Goal: Task Accomplishment & Management: Use online tool/utility

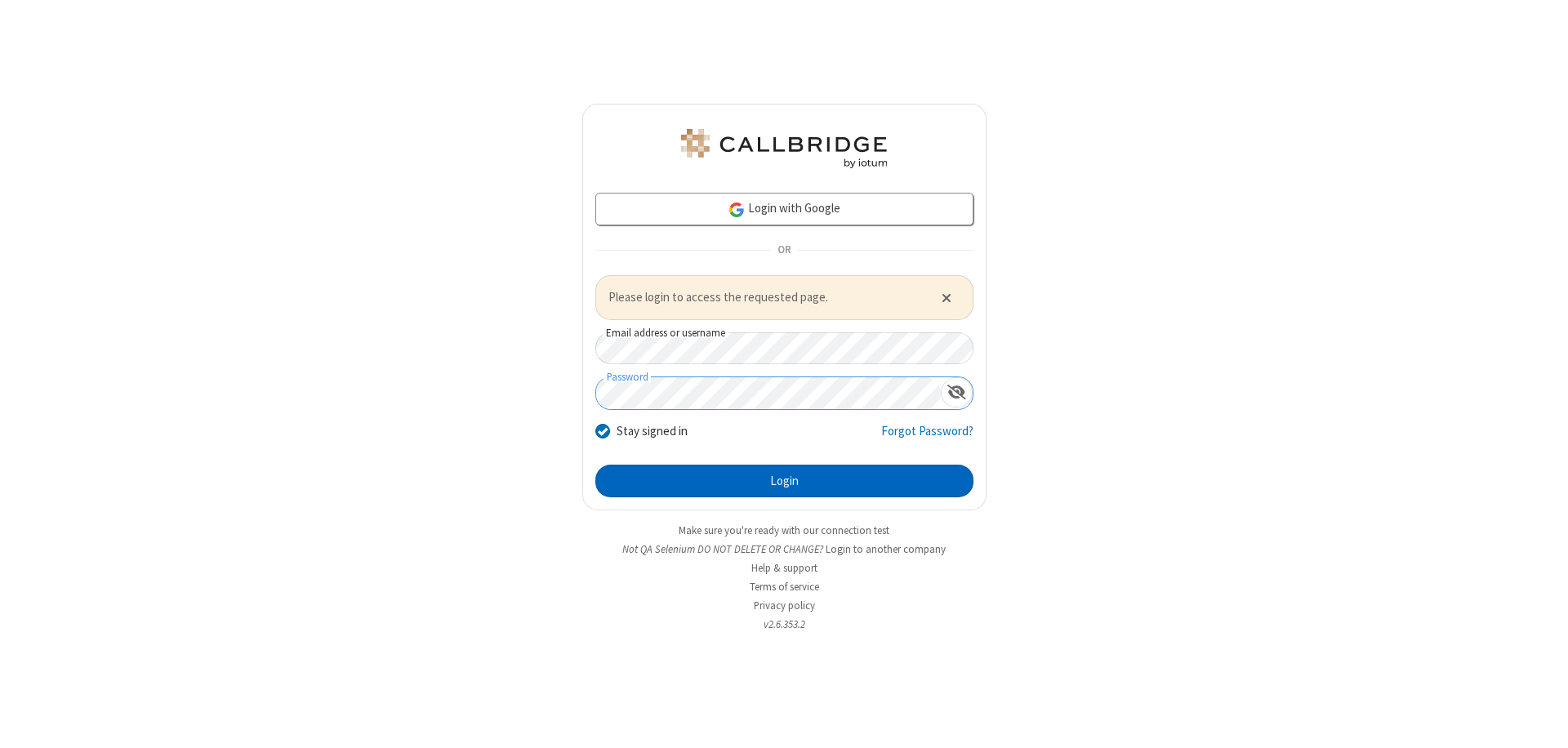
click at [784, 480] on button "Login" at bounding box center [784, 480] width 379 height 32
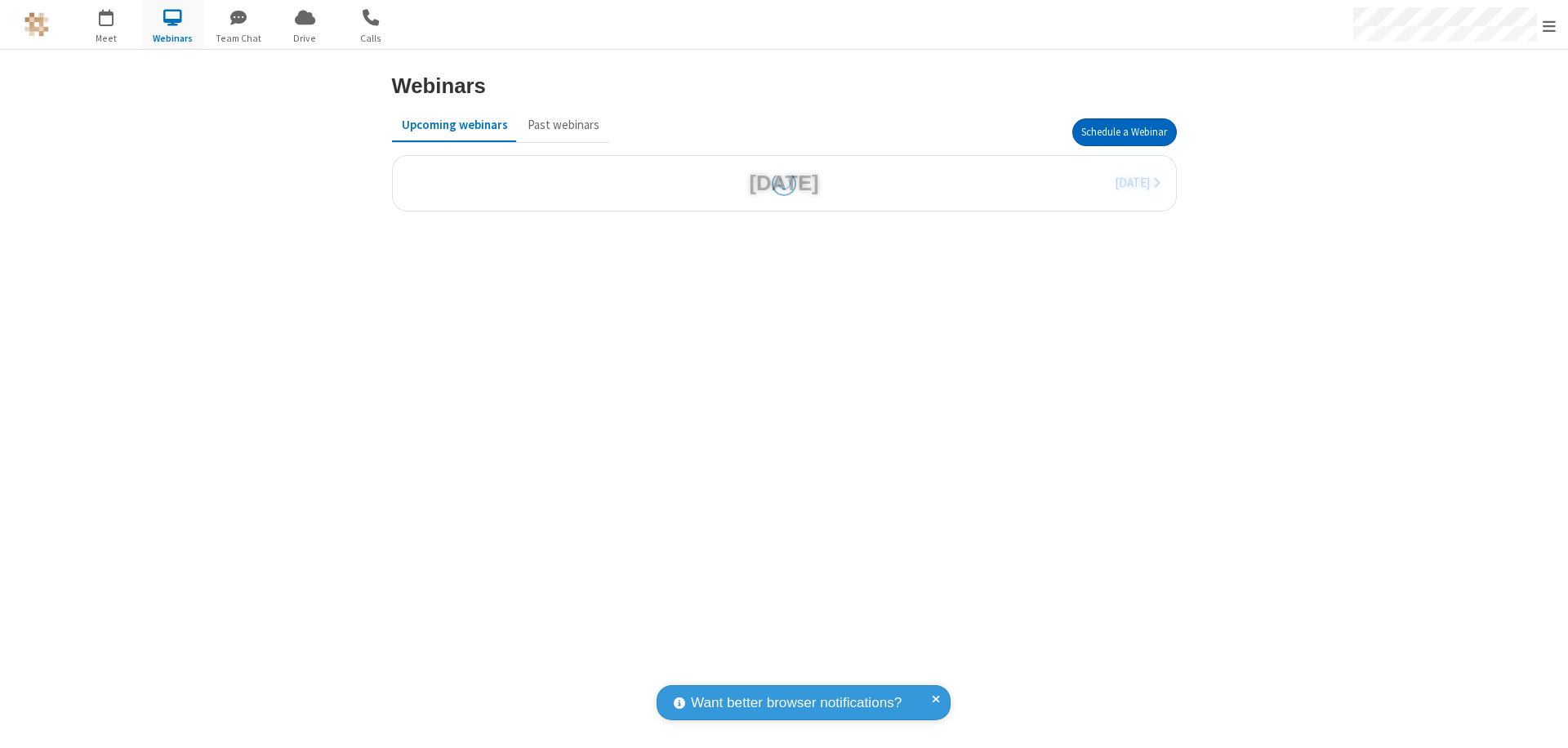
click at [1124, 132] on button "Schedule a Webinar" at bounding box center [1124, 132] width 105 height 27
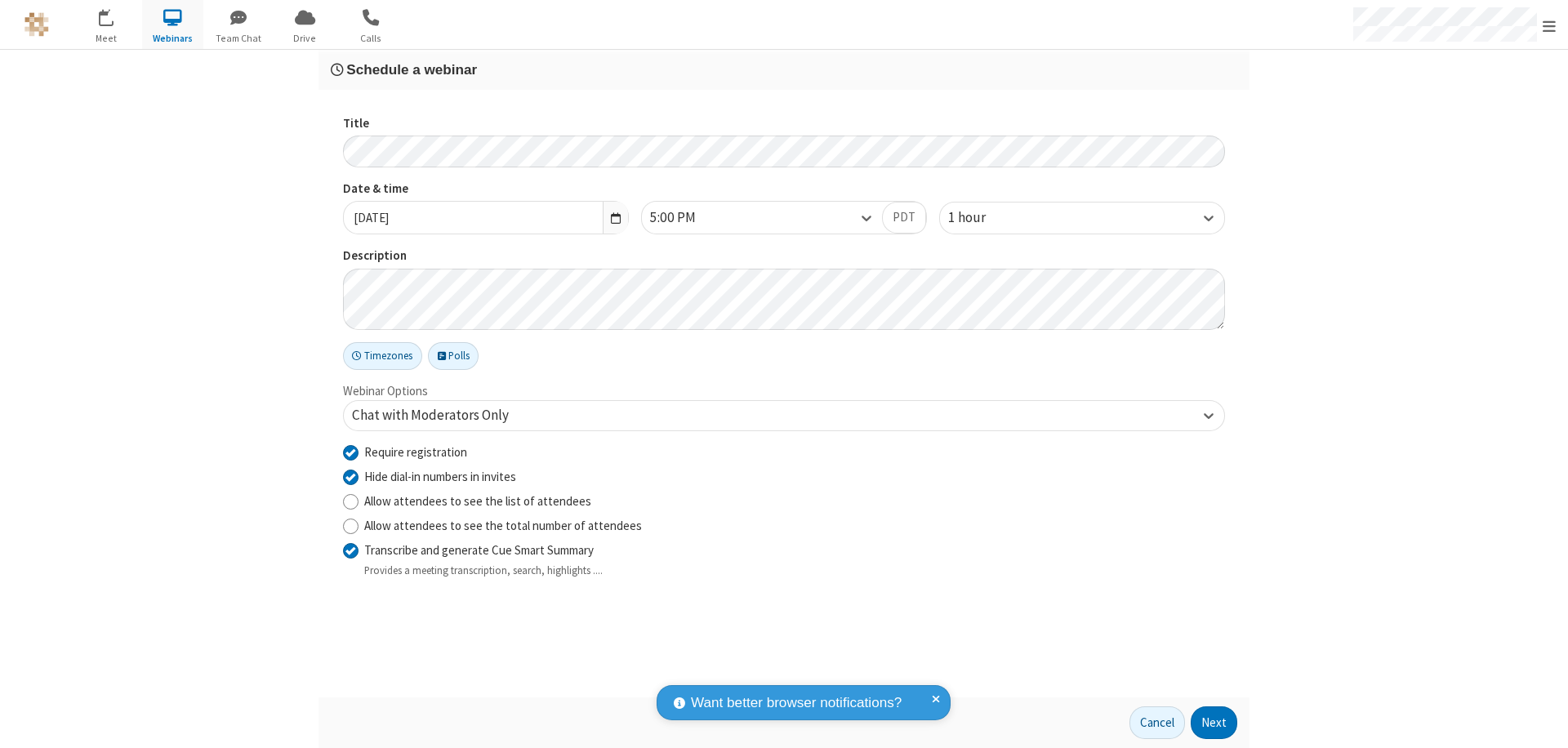
click at [350, 451] on input "Require registration" at bounding box center [351, 451] width 16 height 17
checkbox input "false"
click at [1214, 723] on button "Next" at bounding box center [1213, 722] width 46 height 32
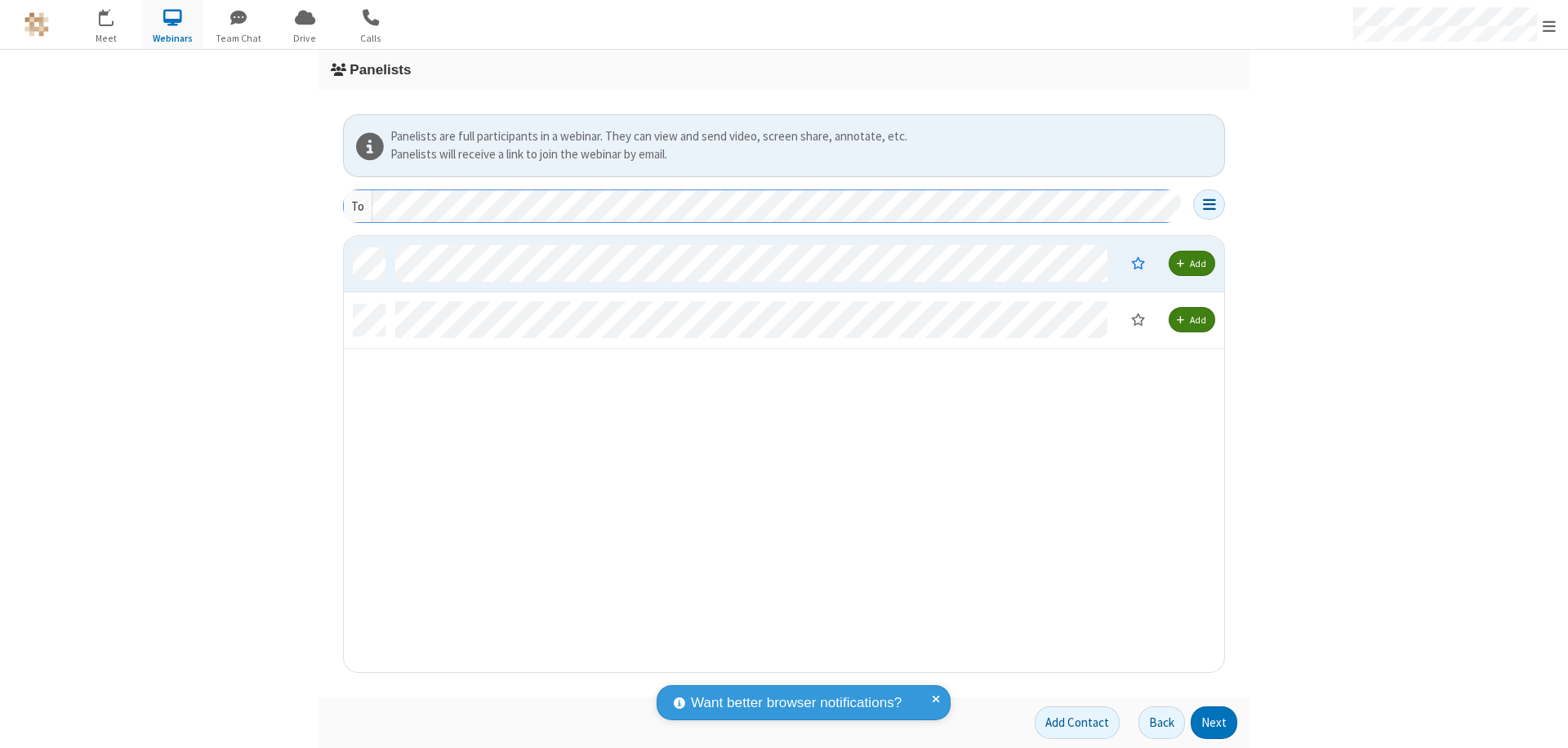
scroll to position [424, 868]
click at [1214, 723] on button "Next" at bounding box center [1213, 722] width 46 height 32
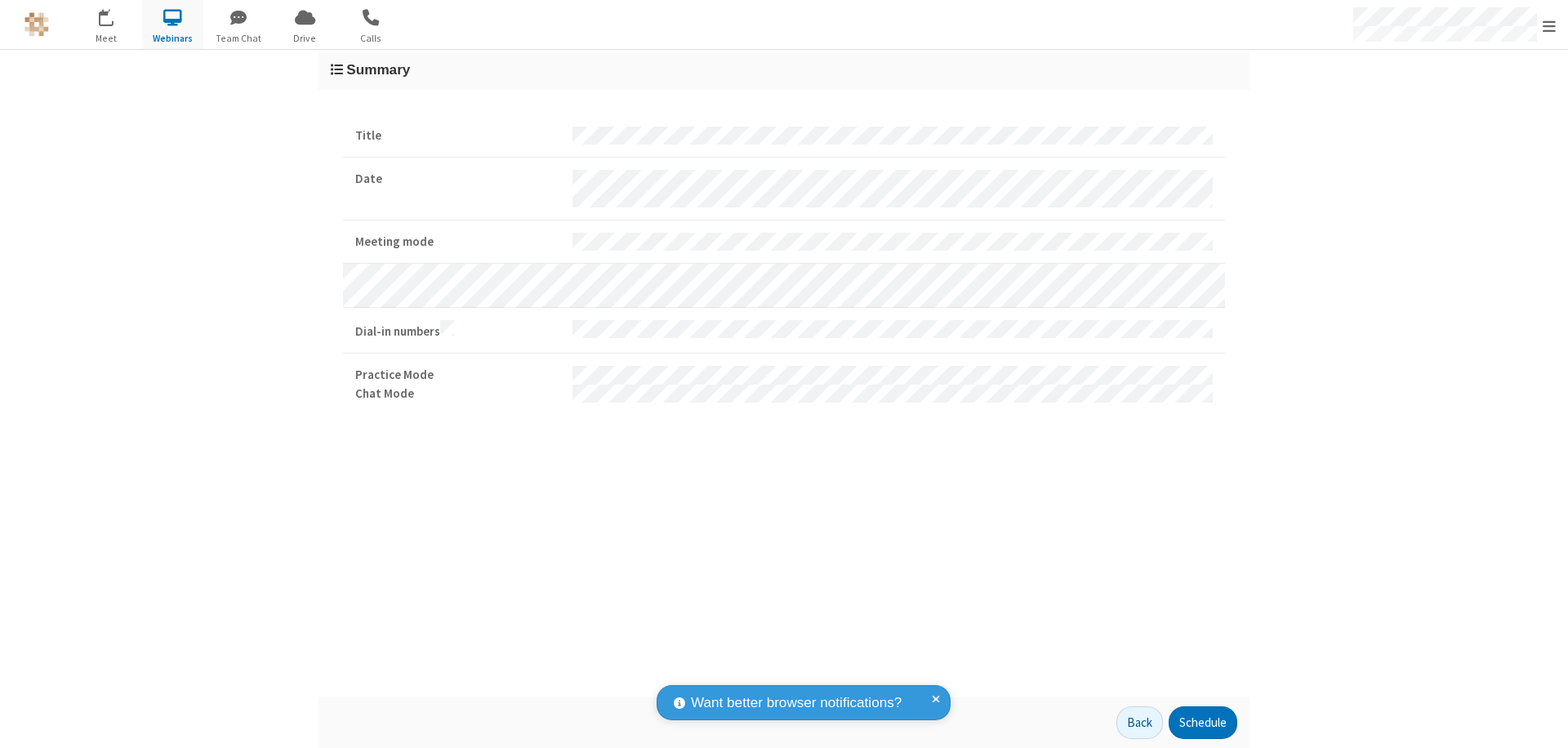
click at [1202, 723] on button "Schedule" at bounding box center [1203, 722] width 69 height 32
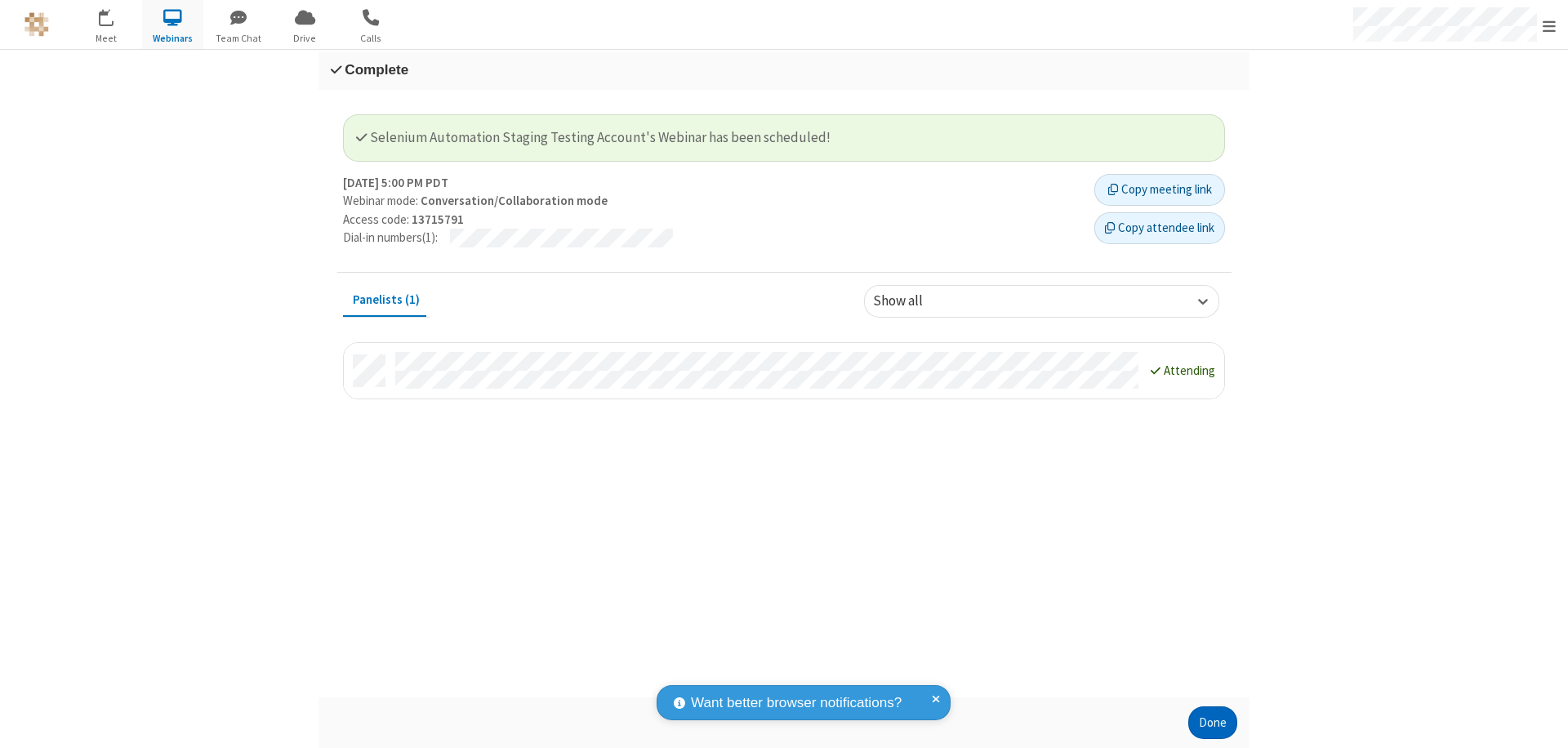
click at [1212, 723] on button "Done" at bounding box center [1213, 722] width 49 height 32
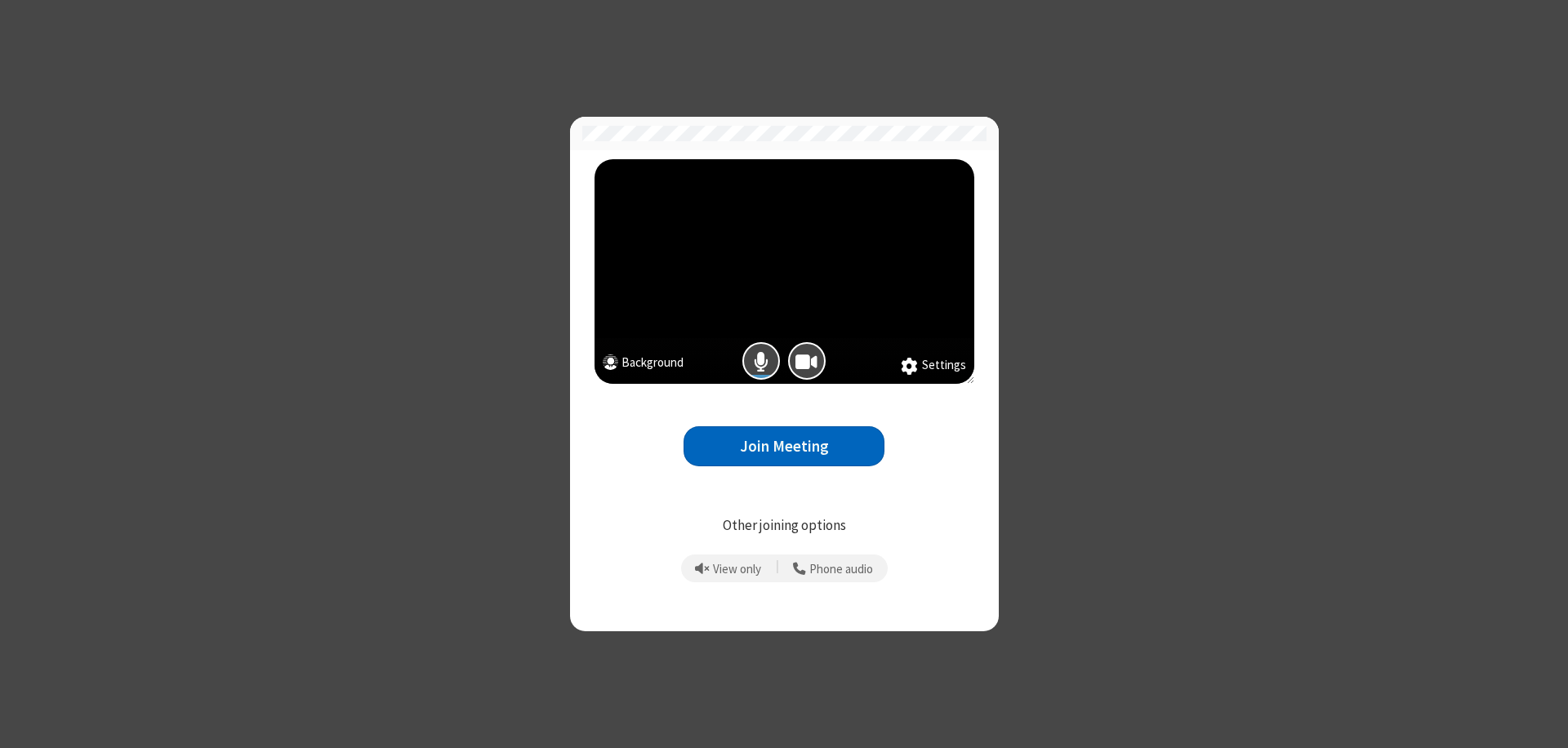
click at [784, 446] on button "Join Meeting" at bounding box center [784, 446] width 201 height 40
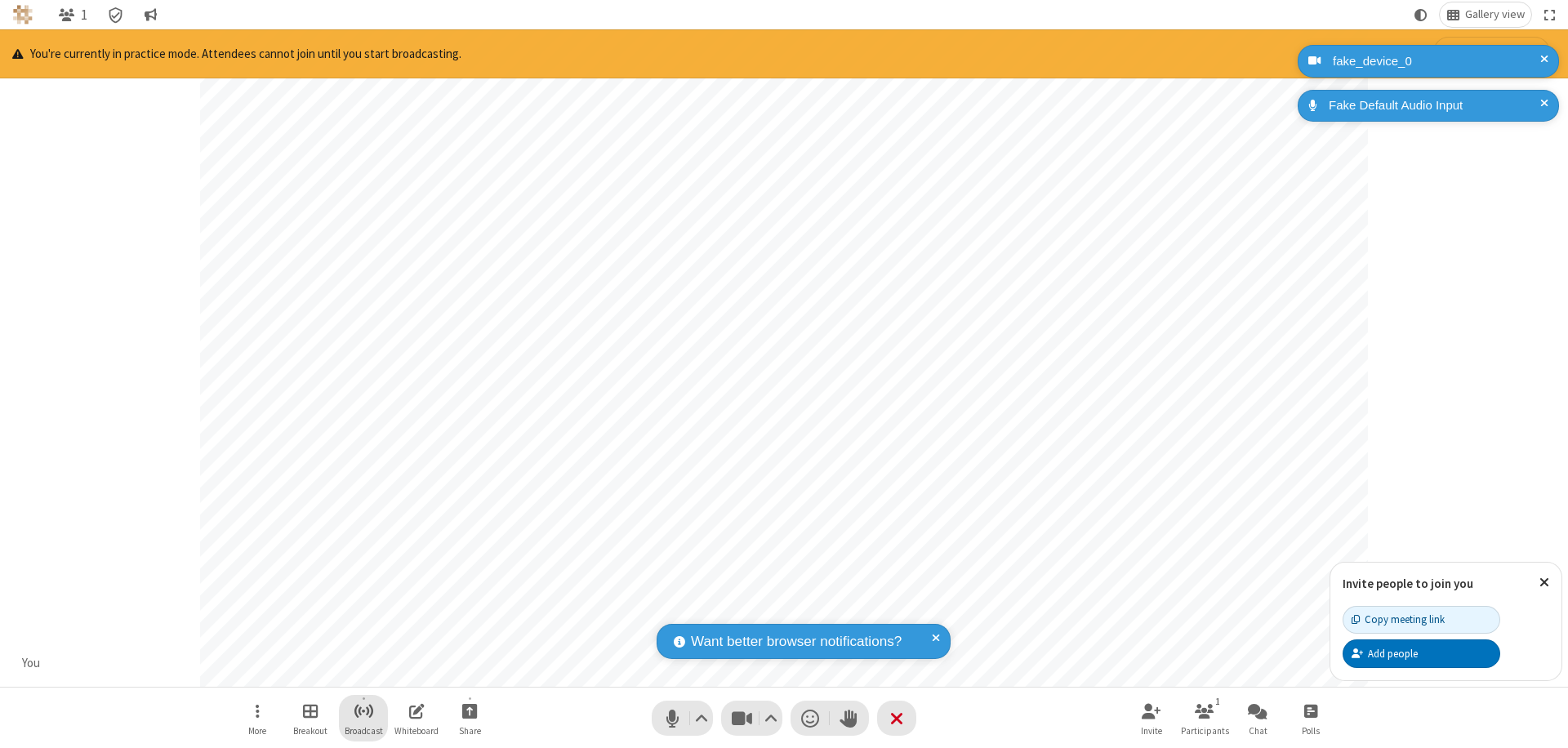
click at [363, 710] on span "Start broadcast" at bounding box center [364, 710] width 21 height 21
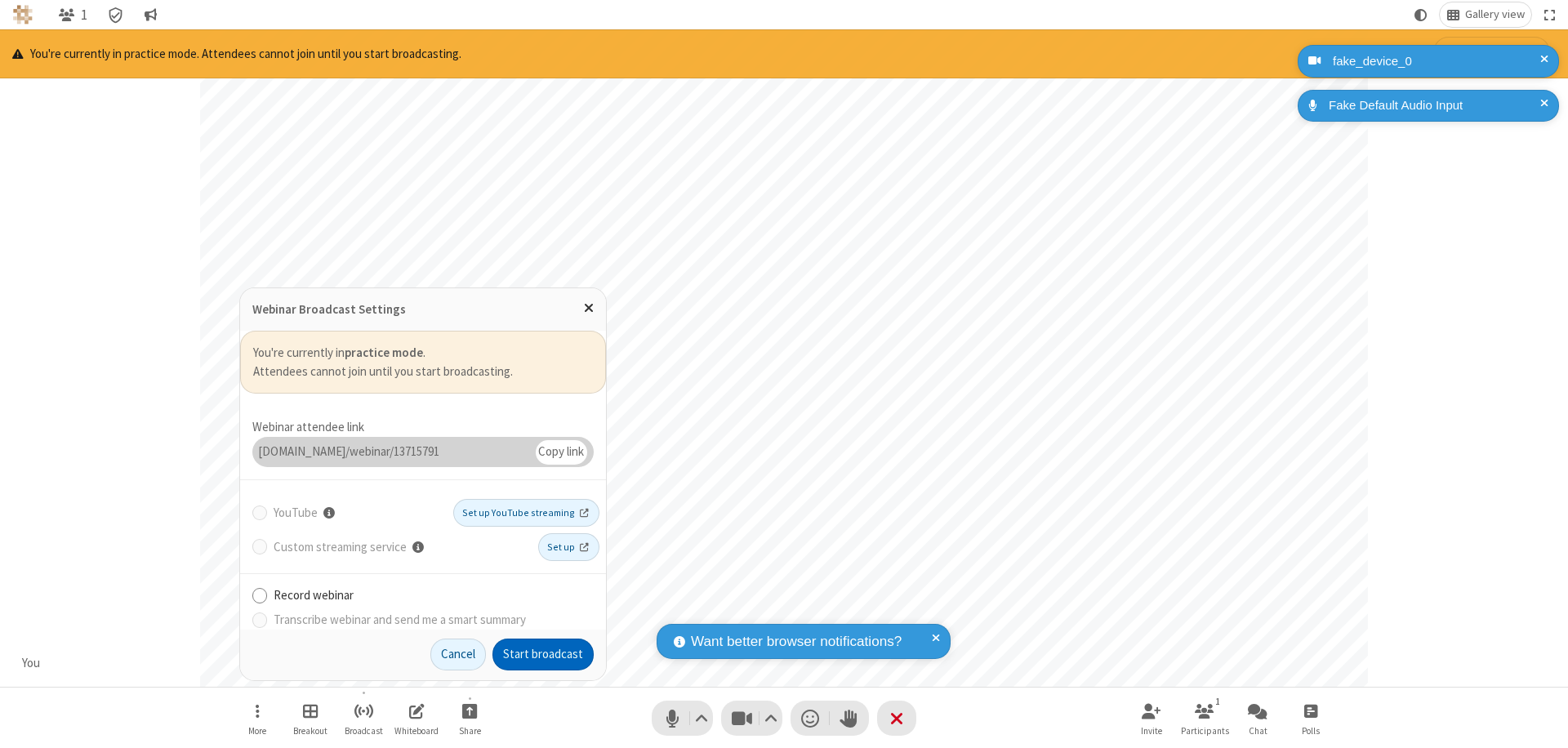
click at [543, 654] on button "Start broadcast" at bounding box center [542, 654] width 101 height 32
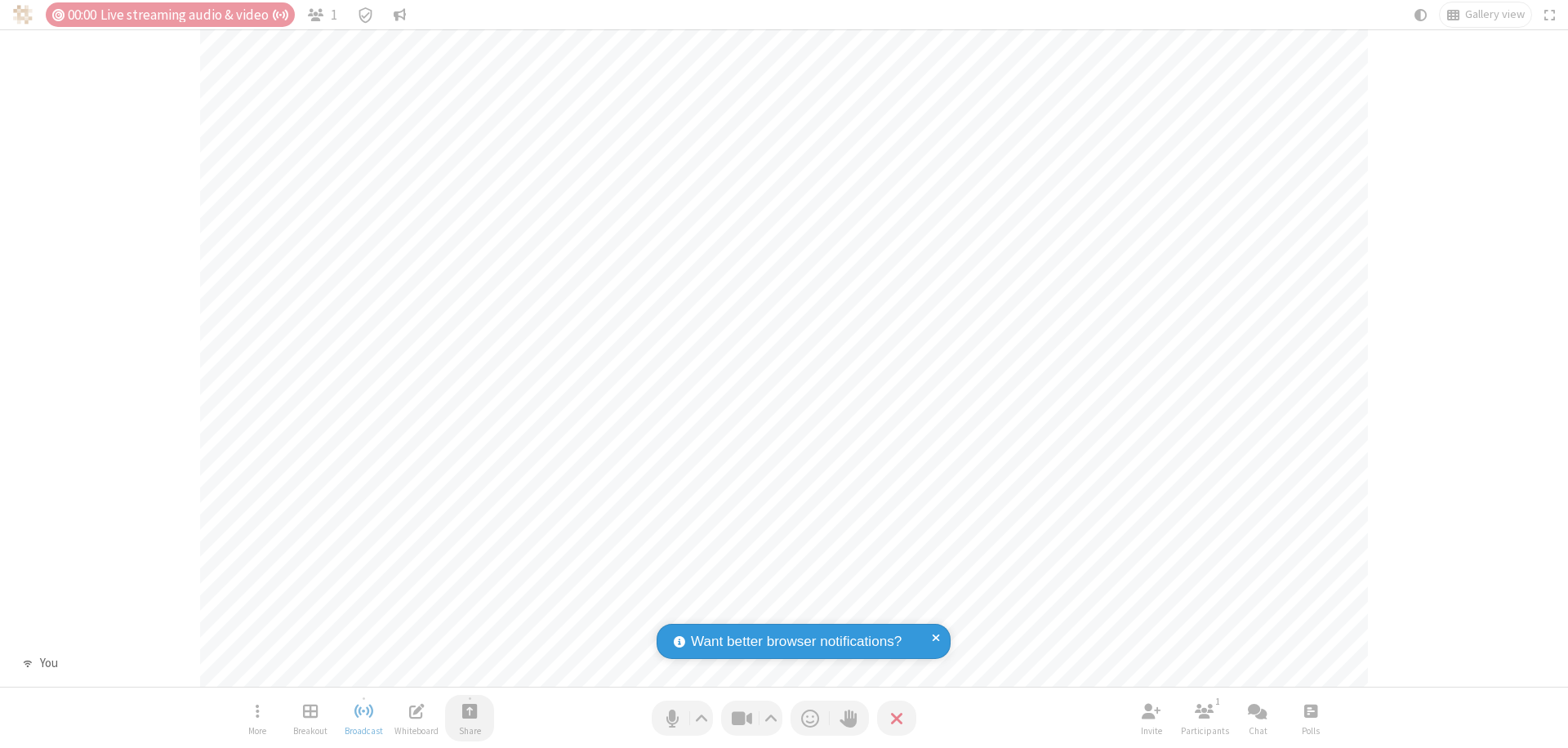
click at [470, 710] on span "Start sharing" at bounding box center [470, 710] width 16 height 21
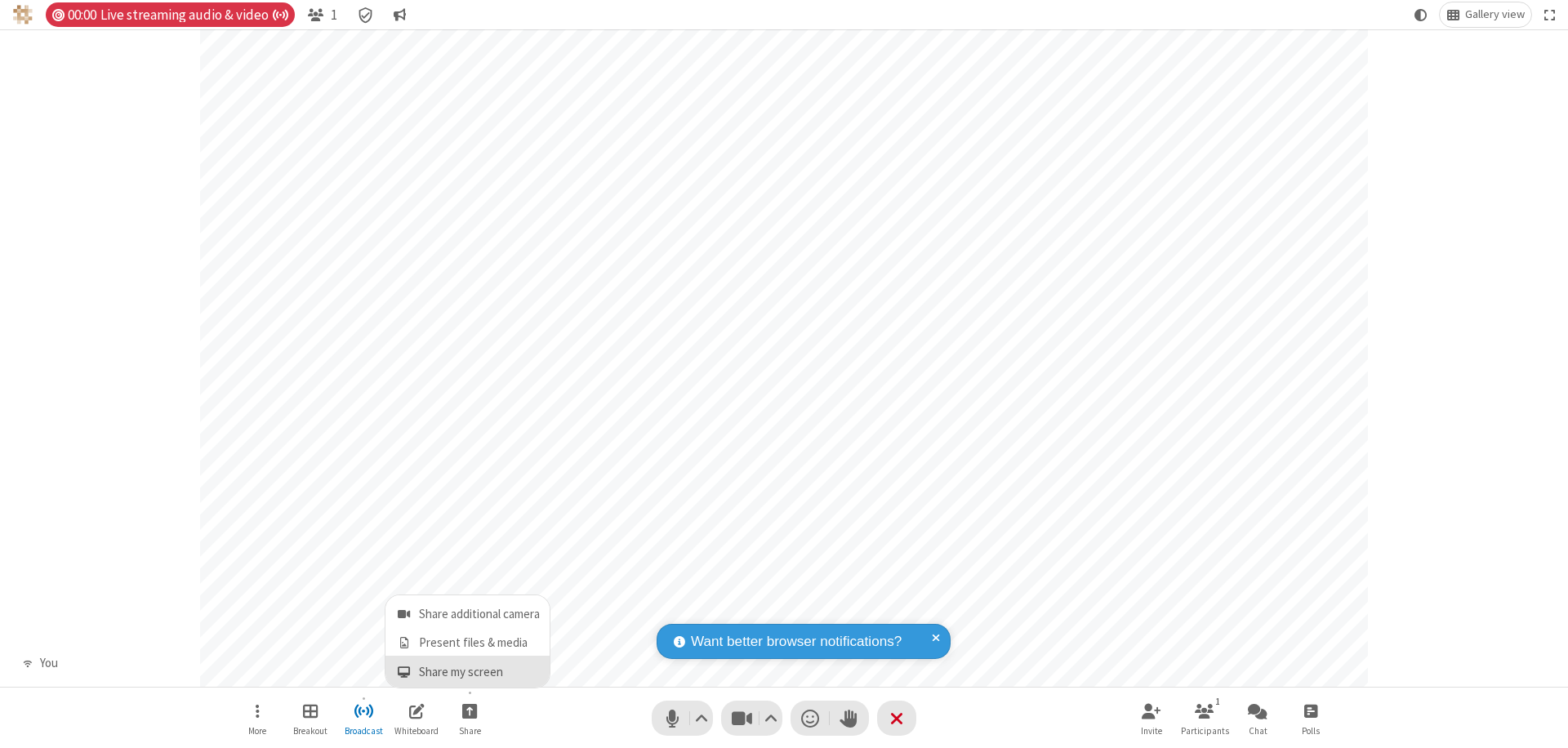
click at [403, 671] on span "Share my screen" at bounding box center [403, 673] width 19 height 14
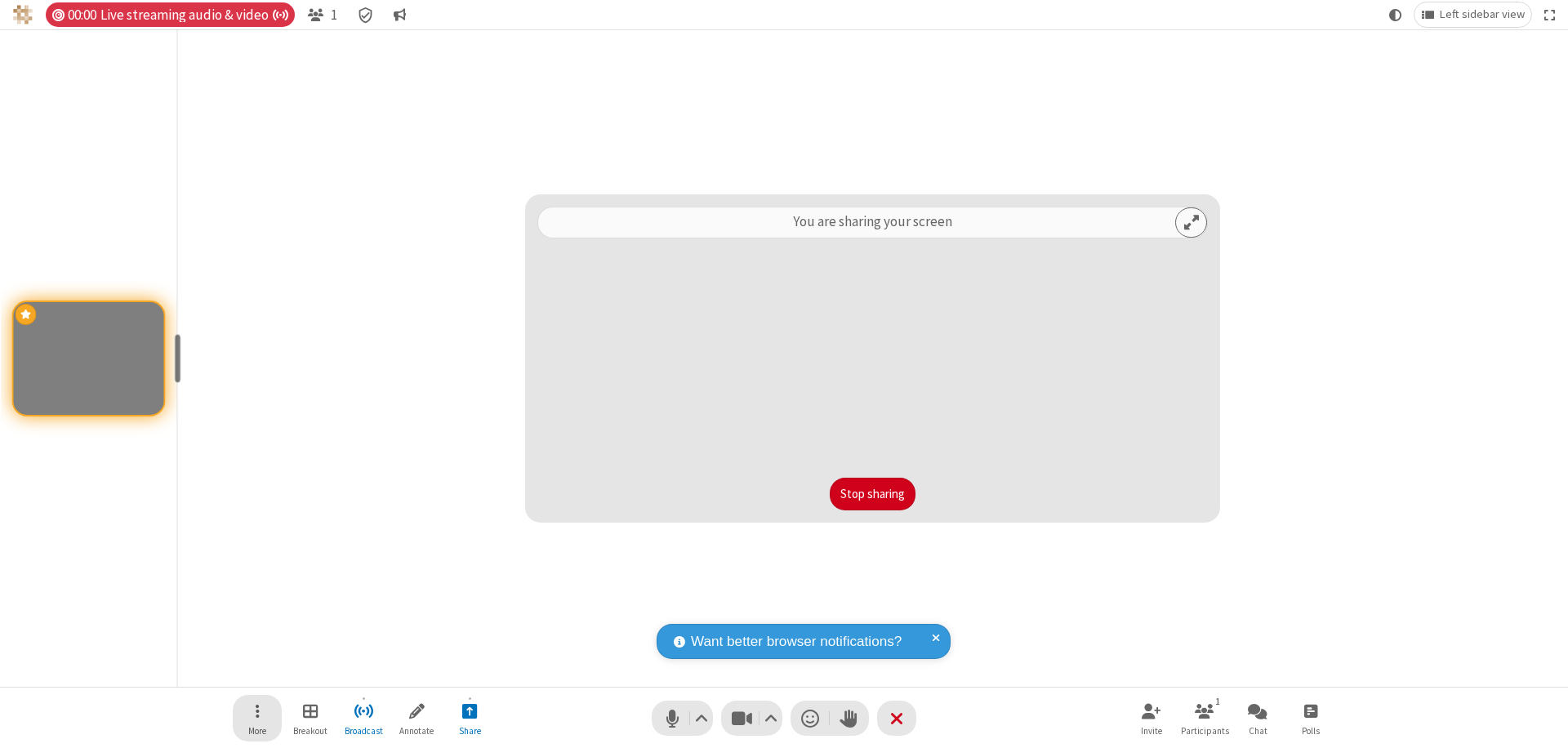
click at [257, 718] on span "Open menu" at bounding box center [258, 710] width 4 height 21
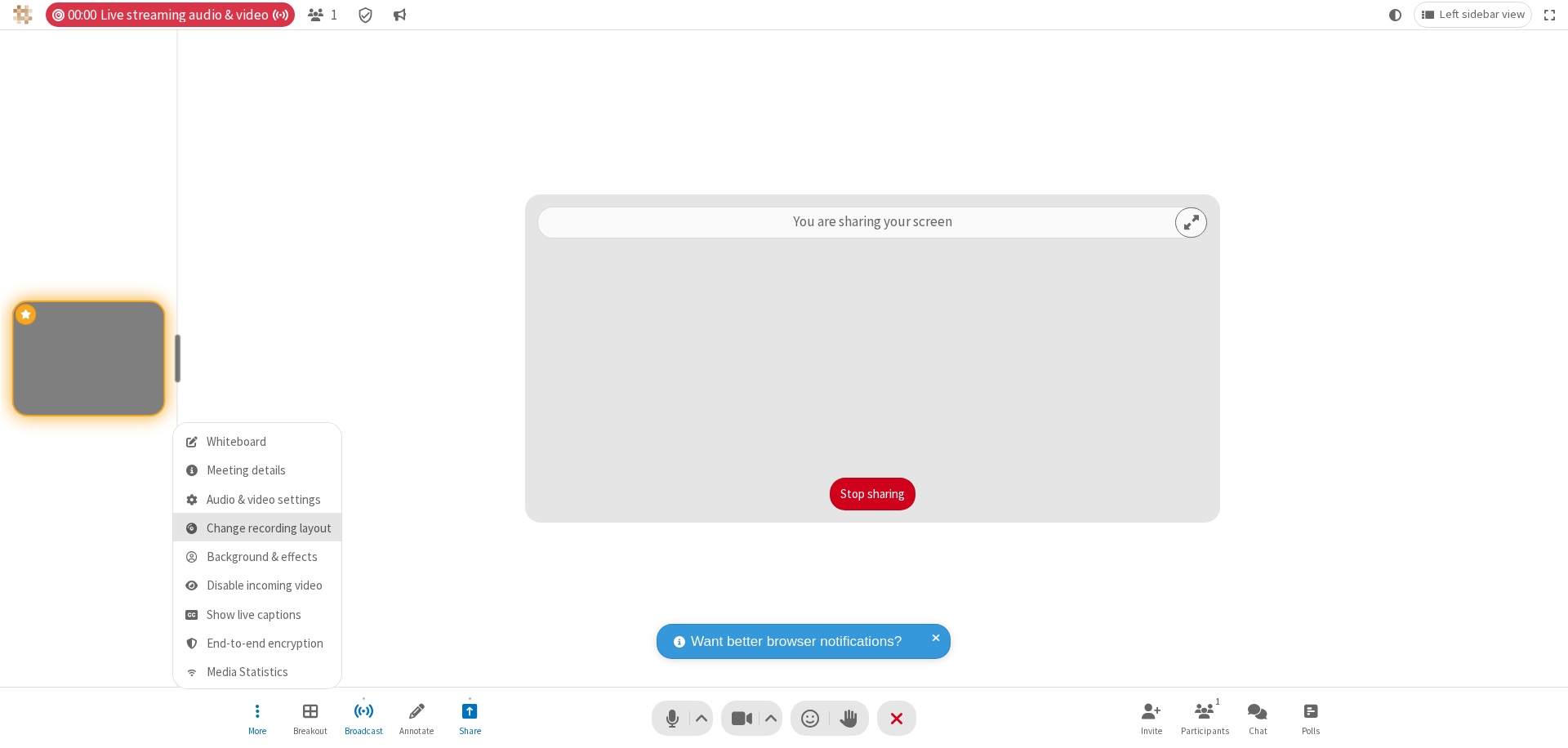
click at [269, 528] on span "Change recording layout" at bounding box center [269, 528] width 125 height 14
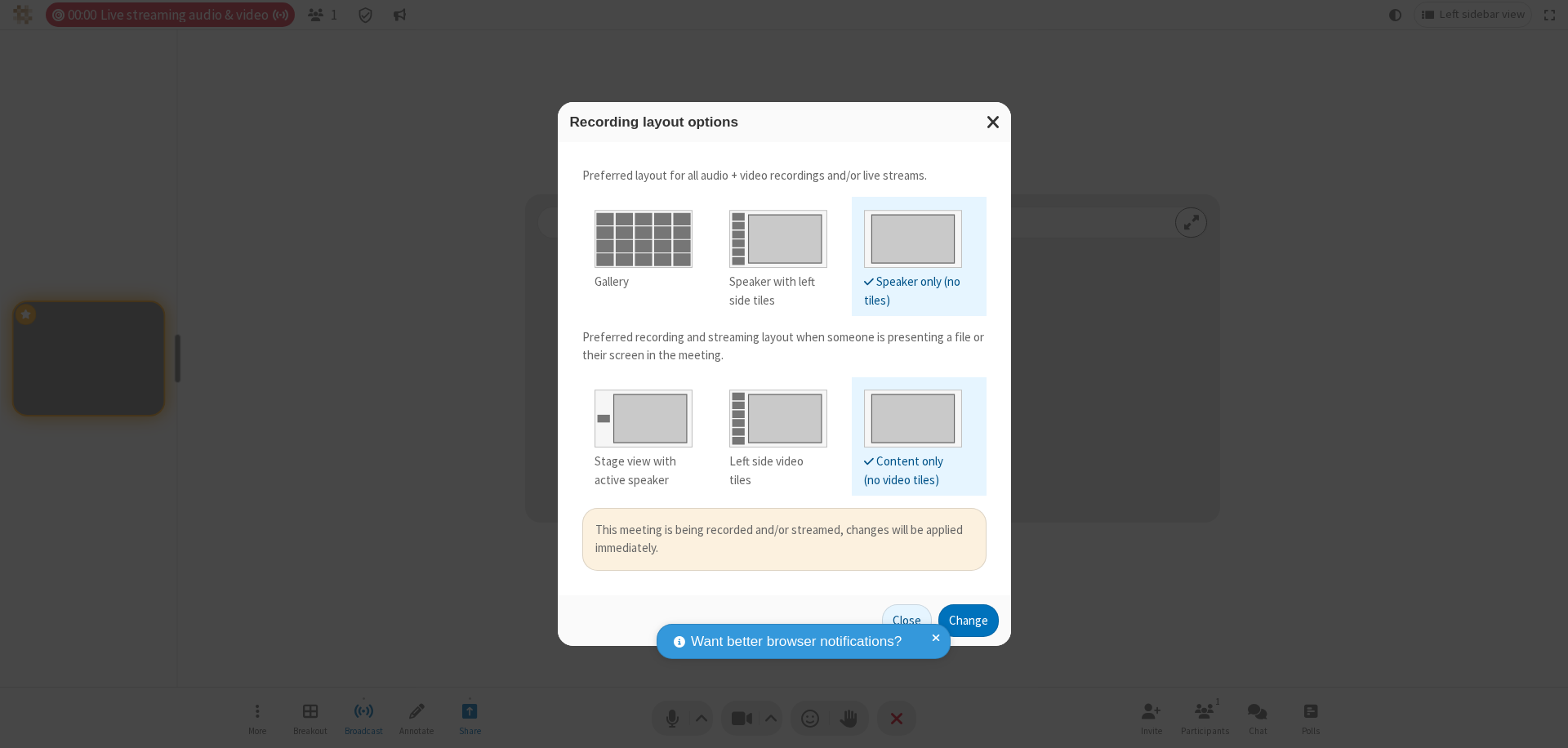
click at [778, 461] on div "Left side video tiles" at bounding box center [779, 470] width 98 height 36
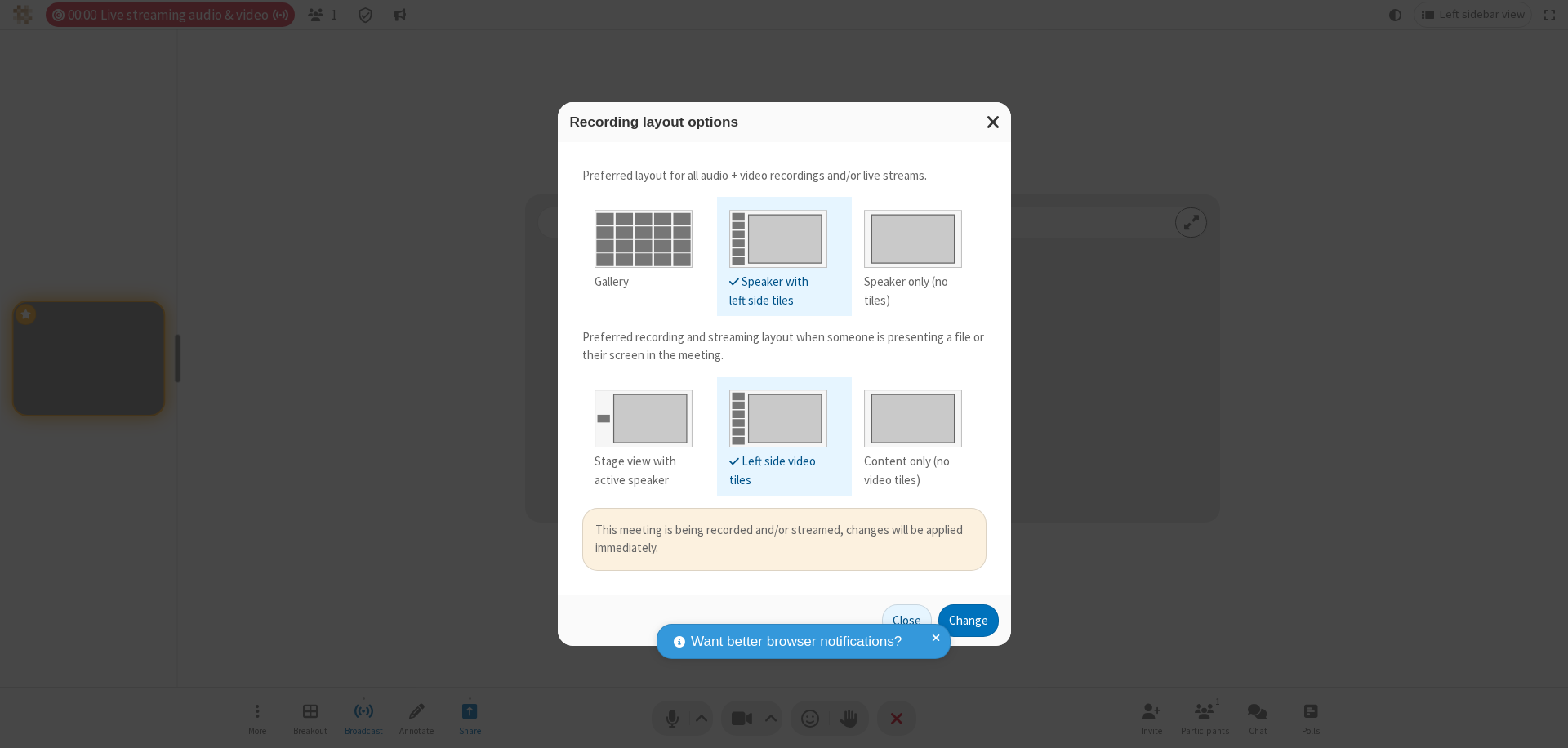
click at [968, 620] on button "Change" at bounding box center [969, 620] width 61 height 32
click at [885, 620] on button "Close" at bounding box center [886, 620] width 50 height 32
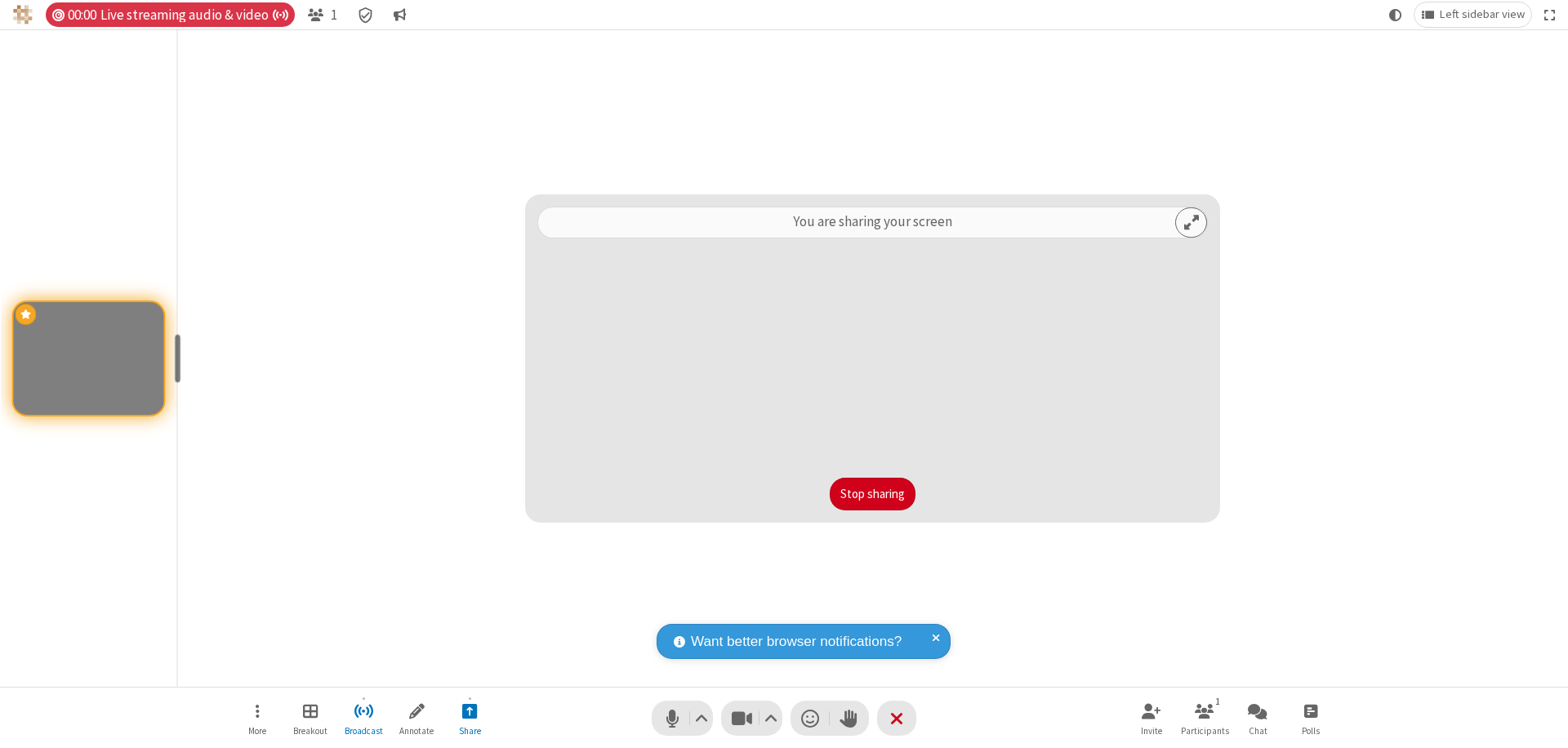
click at [872, 494] on button "Stop sharing" at bounding box center [872, 493] width 85 height 32
